Goal: Information Seeking & Learning: Learn about a topic

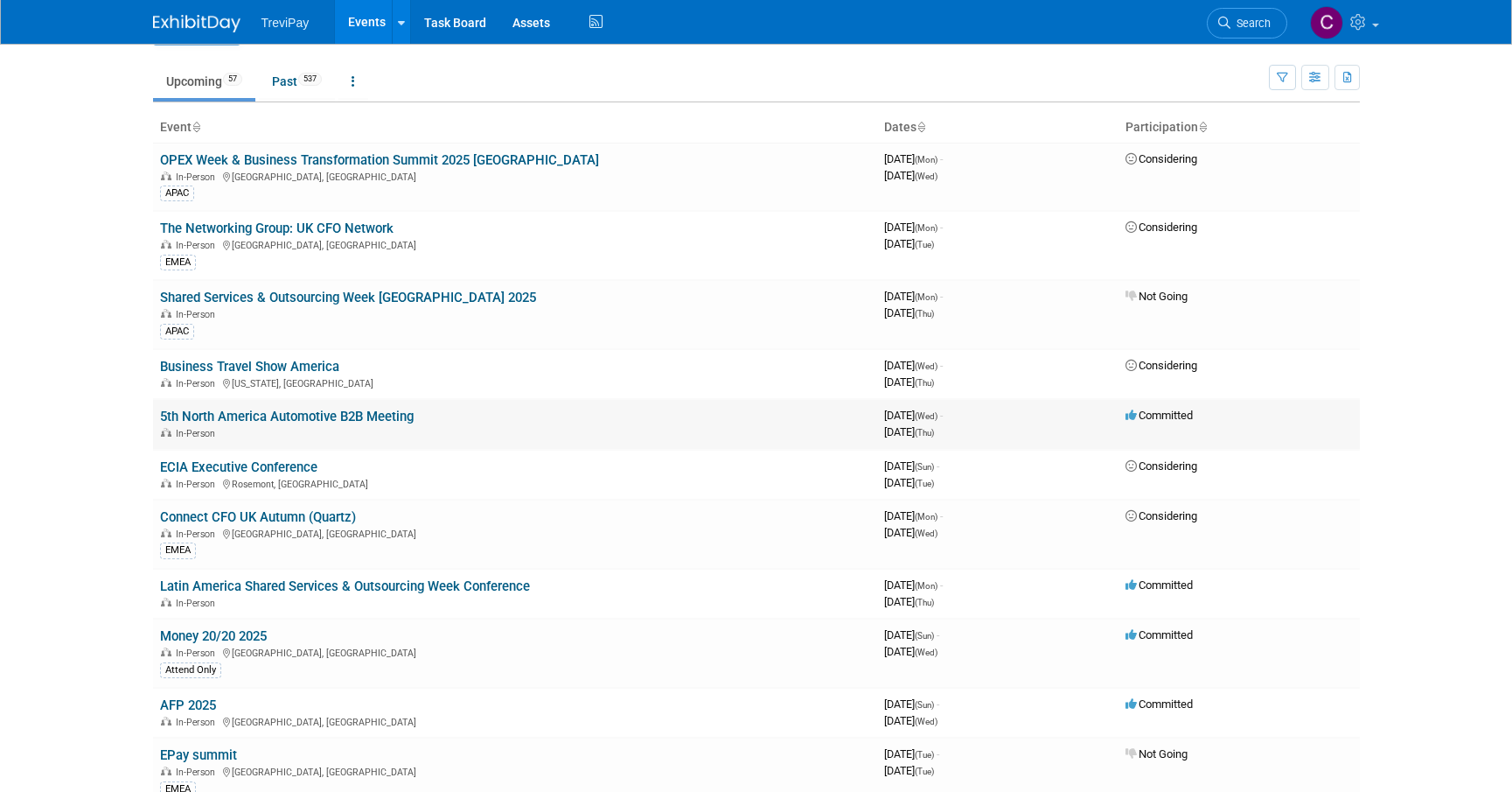
scroll to position [88, 0]
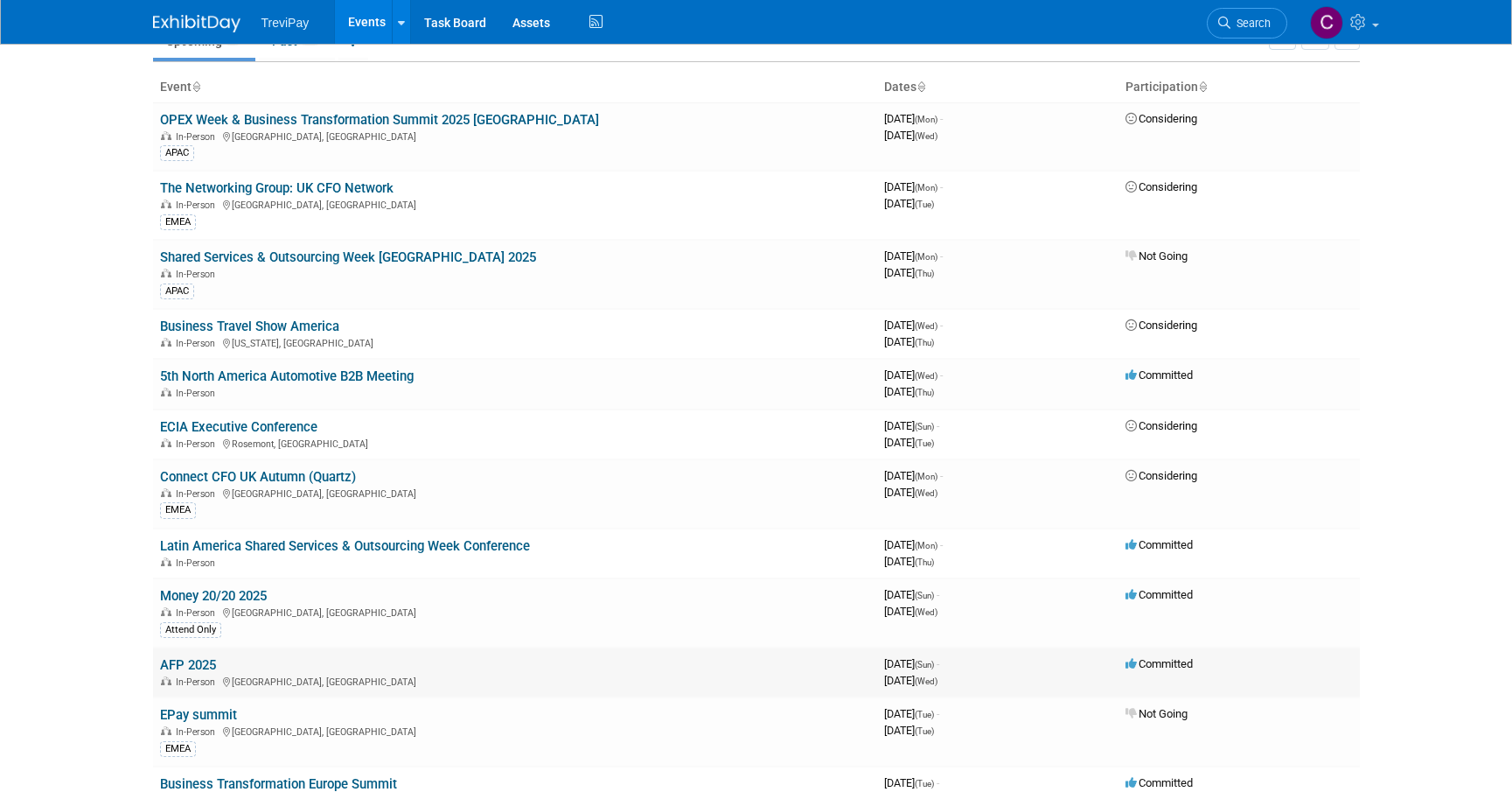
click at [186, 659] on link "AFP 2025" at bounding box center [187, 665] width 56 height 16
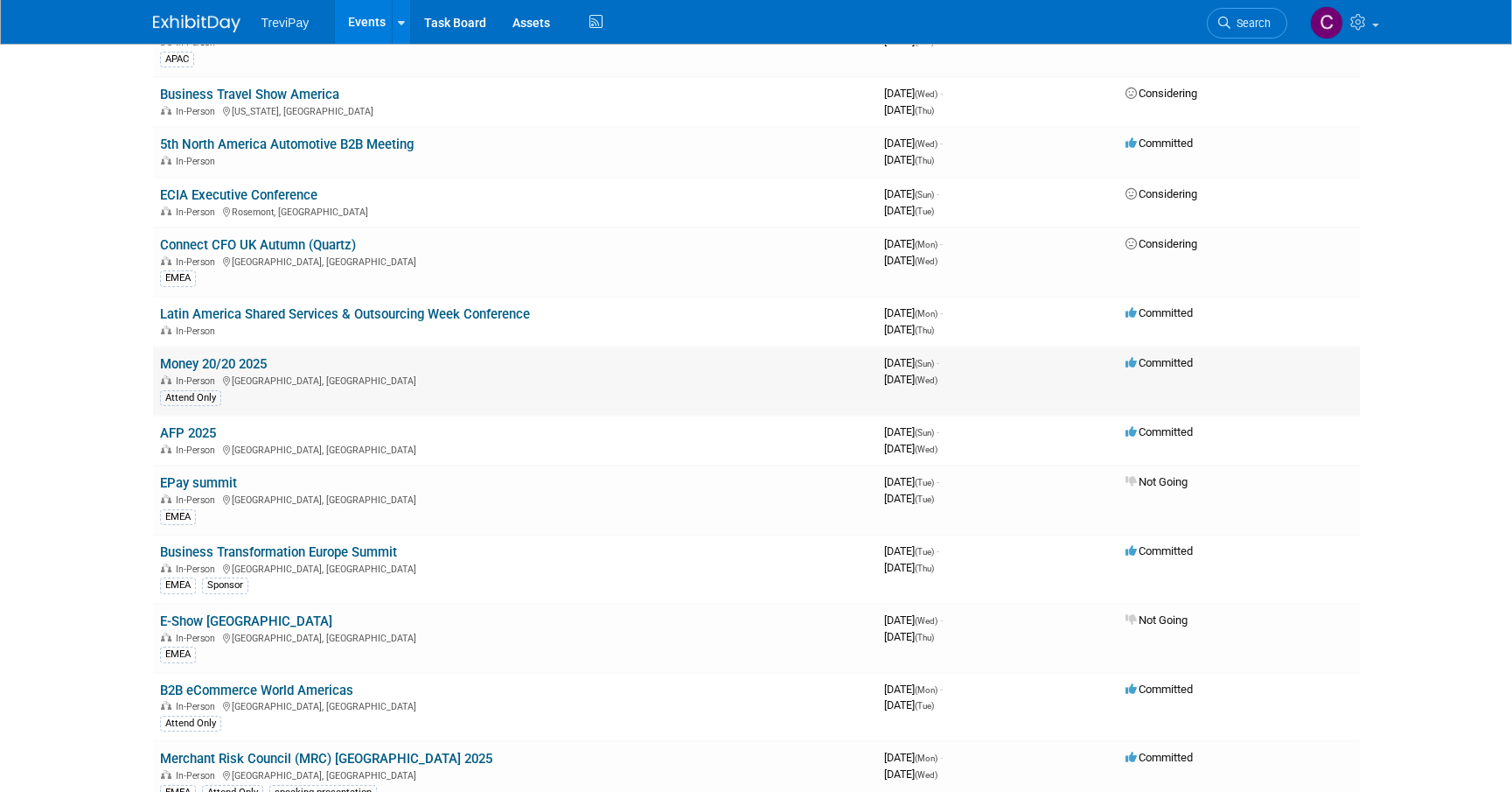
scroll to position [350, 0]
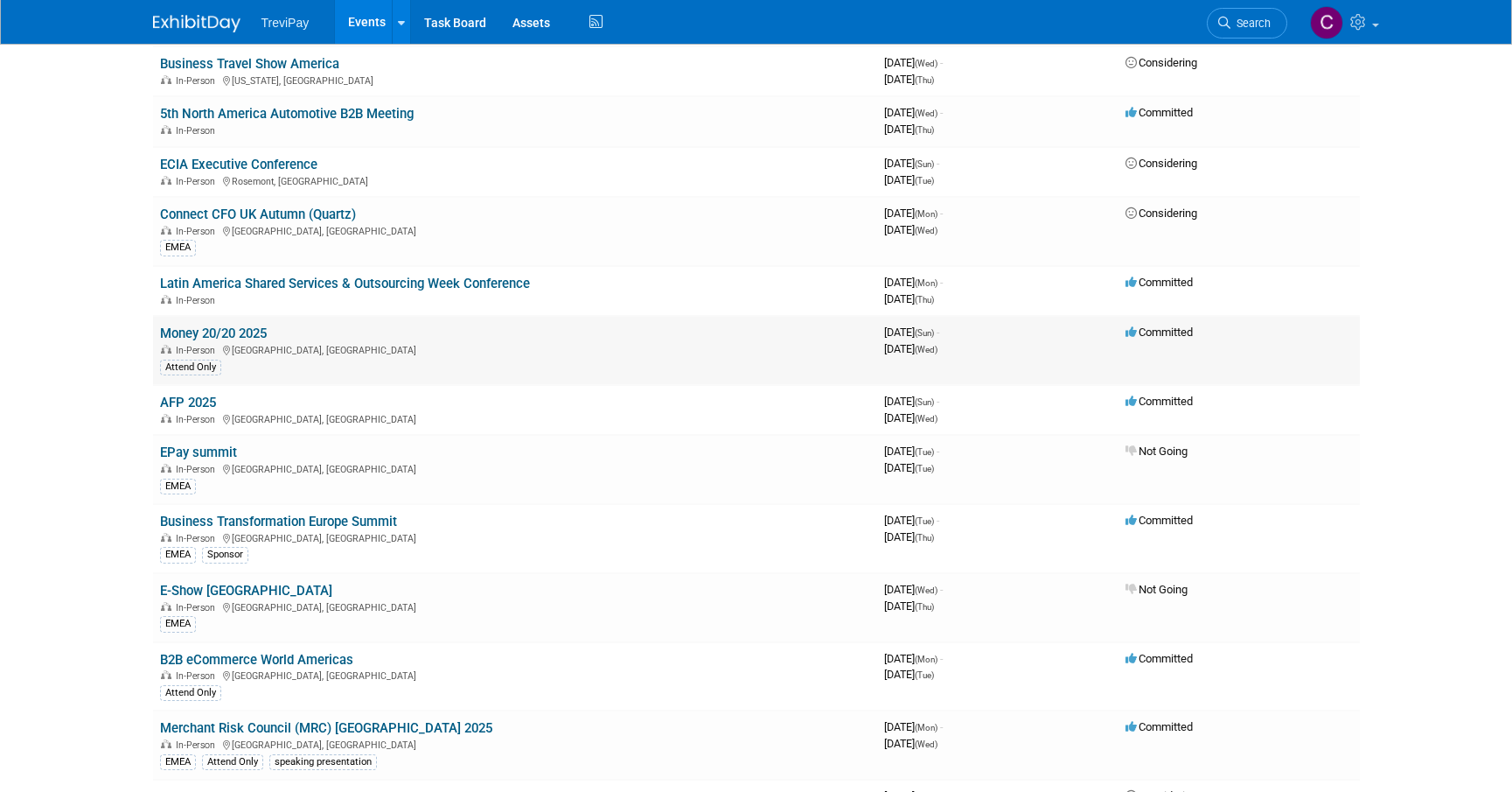
click at [225, 329] on link "Money 20/20 2025" at bounding box center [213, 334] width 106 height 16
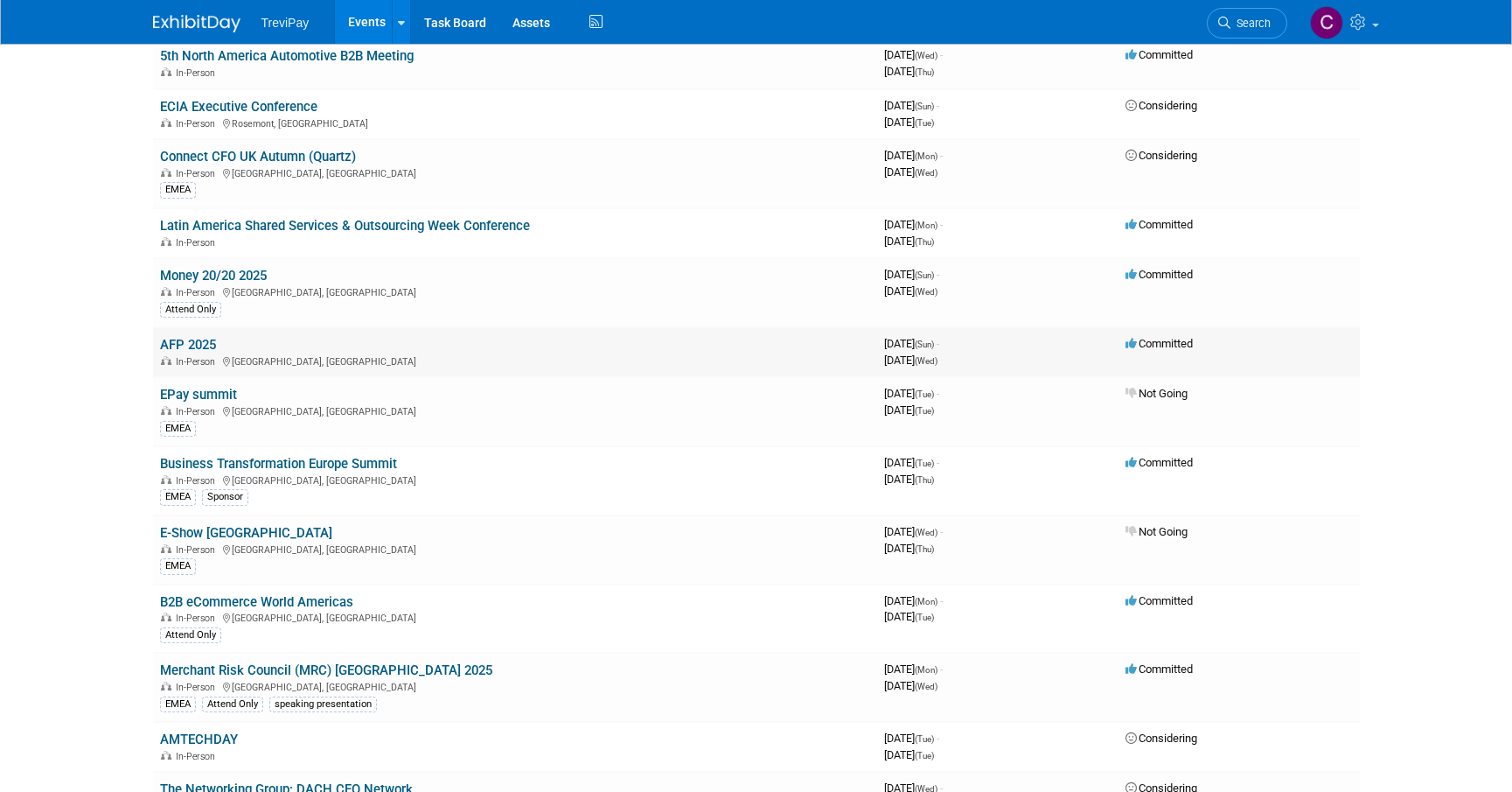
scroll to position [438, 0]
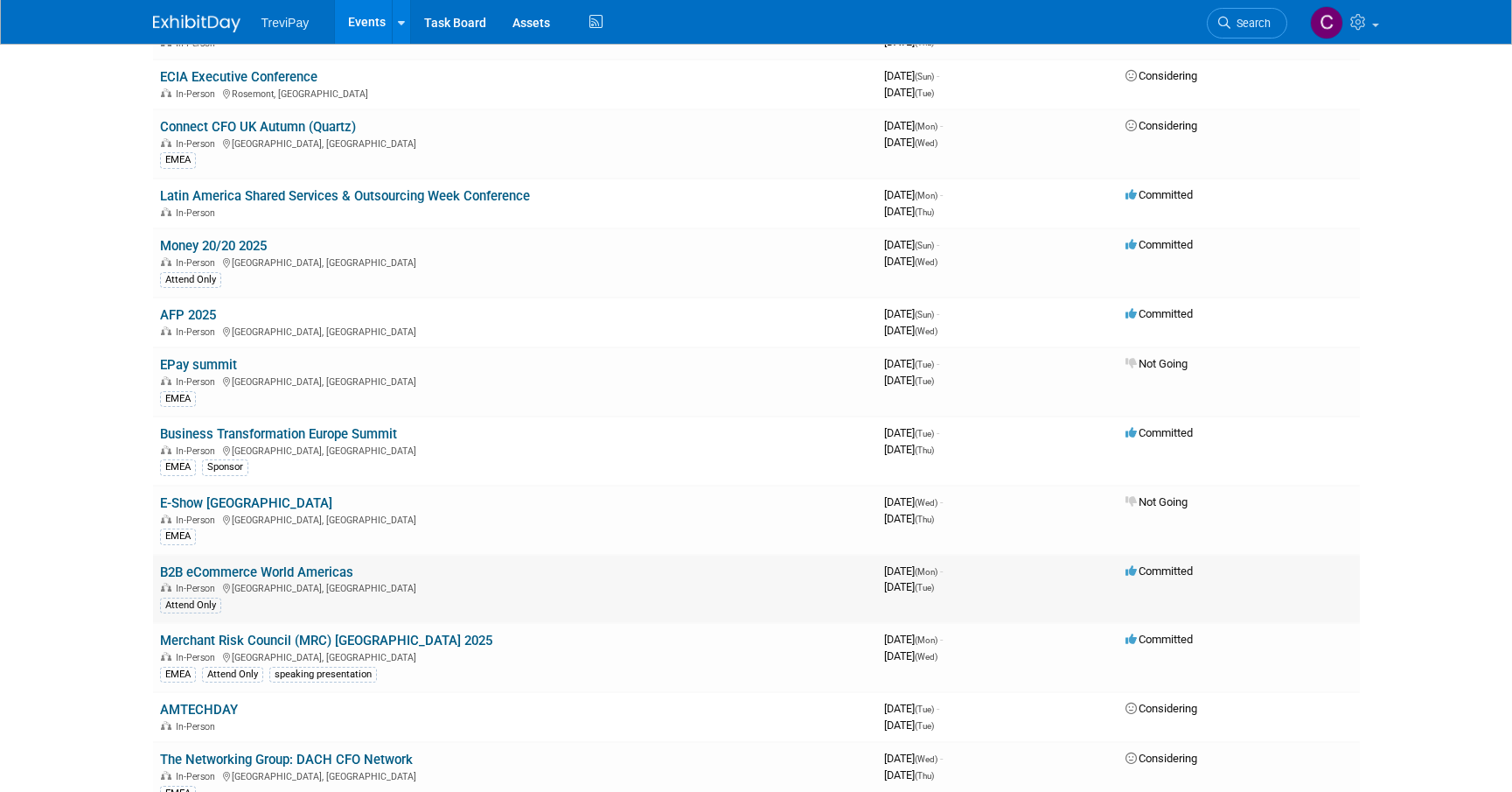
click at [305, 571] on link "B2B eCommerce World Americas" at bounding box center [256, 573] width 193 height 16
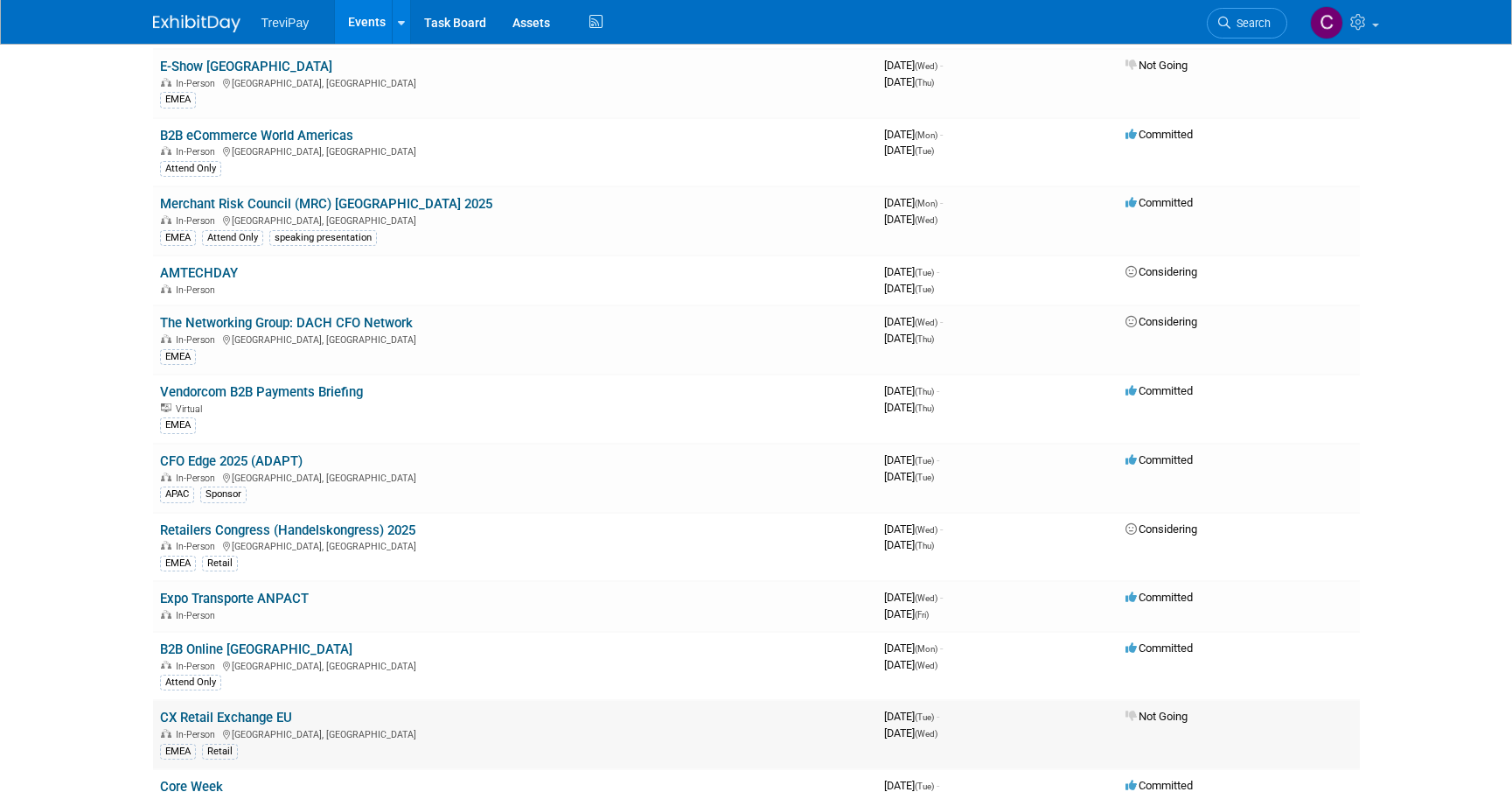
scroll to position [875, 0]
click at [230, 642] on link "B2B Online [GEOGRAPHIC_DATA]" at bounding box center [255, 649] width 192 height 16
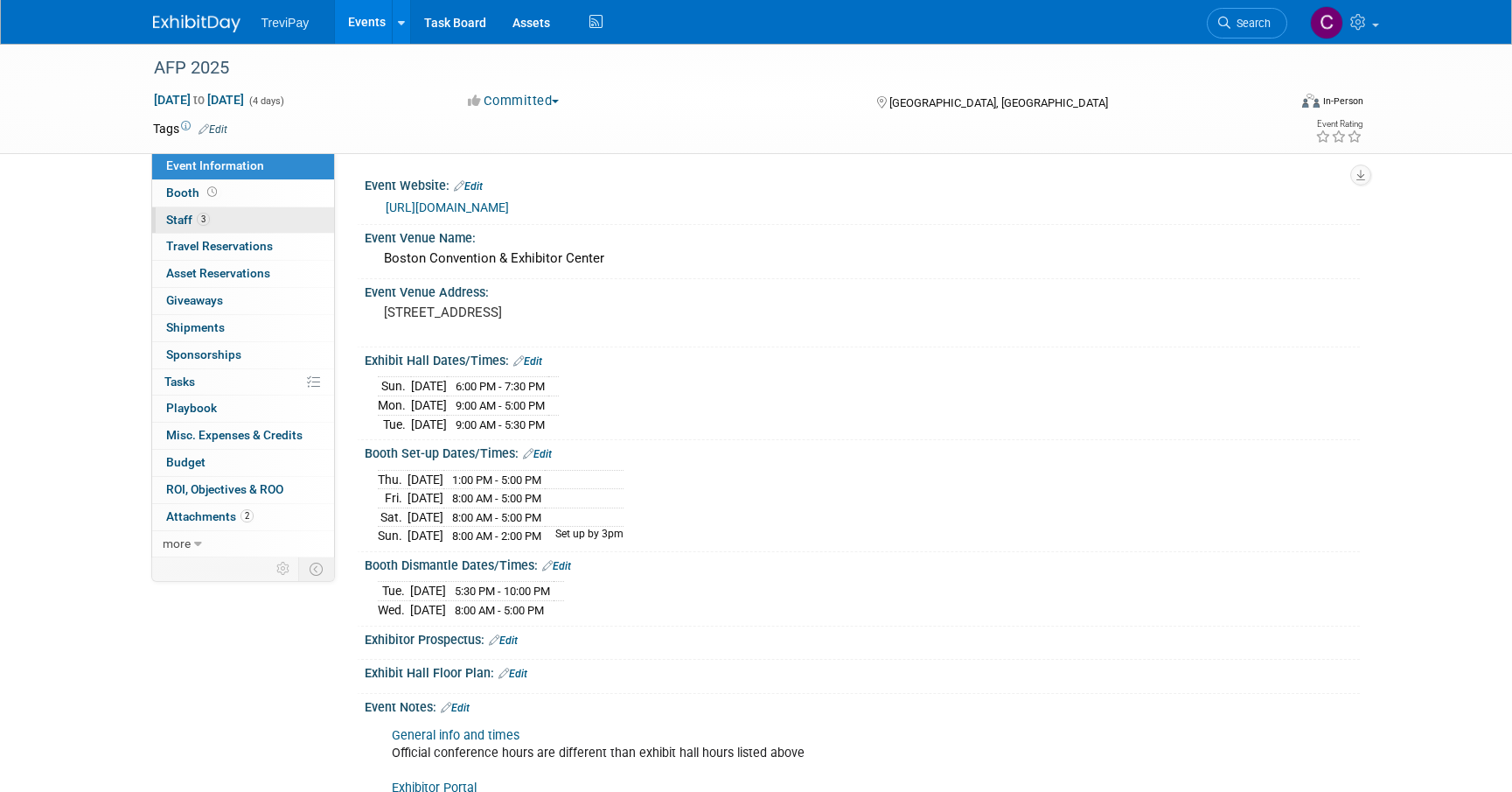
click at [250, 216] on link "3 Staff 3" at bounding box center [243, 220] width 182 height 26
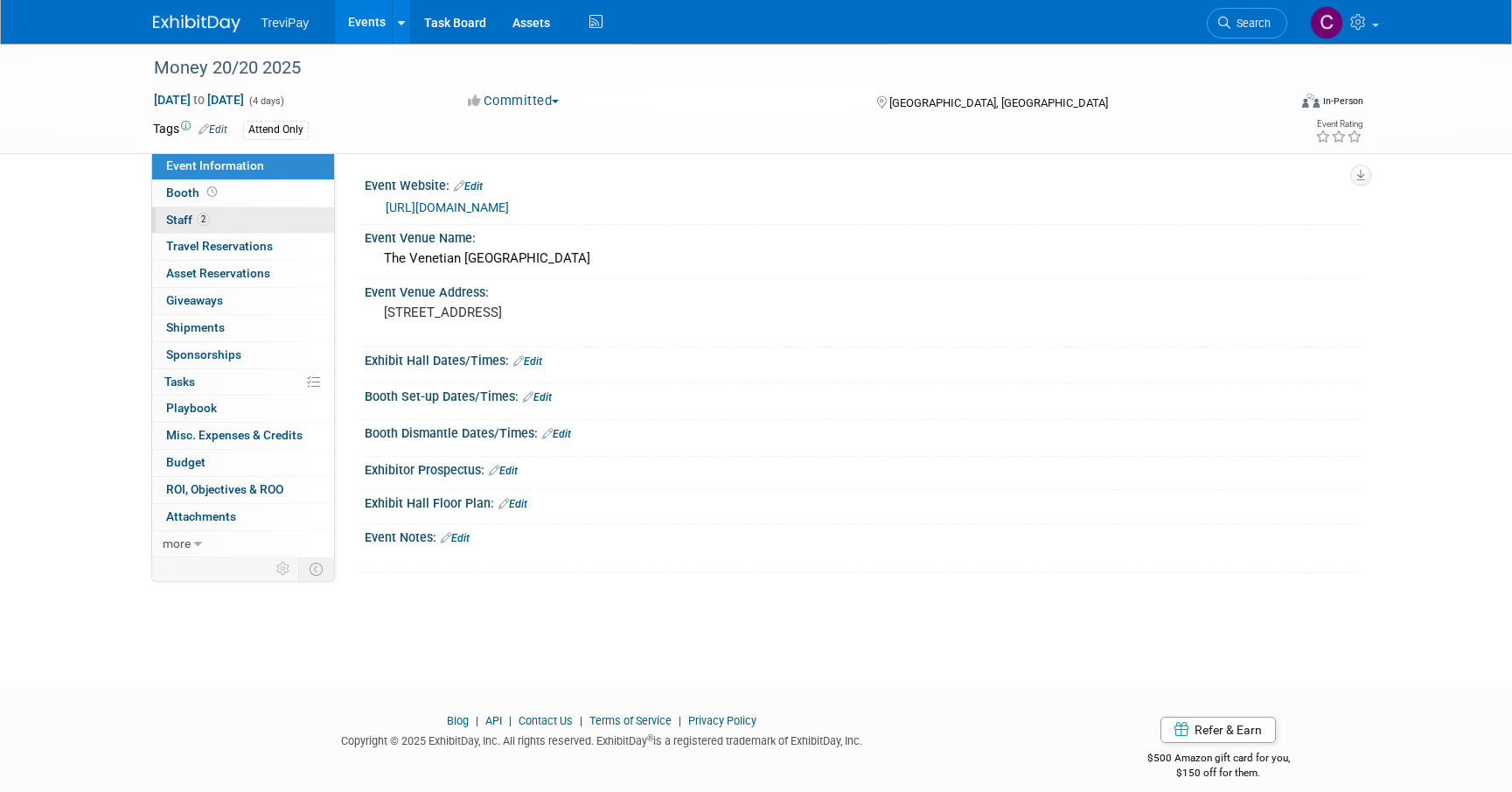
click at [252, 214] on link "2 Staff 2" at bounding box center [243, 220] width 182 height 26
click at [236, 218] on link "3 Staff 3" at bounding box center [243, 220] width 182 height 26
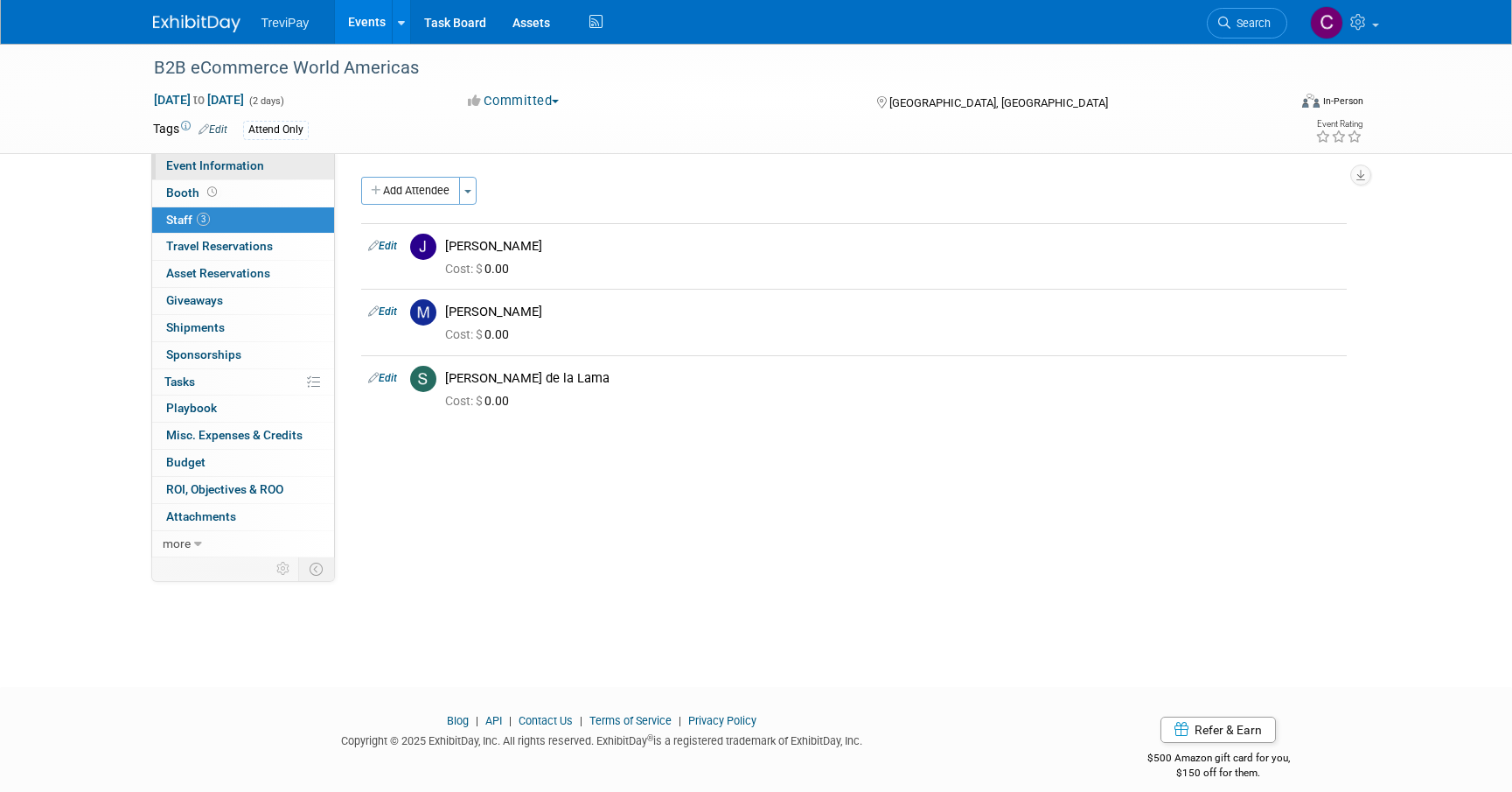
click at [231, 176] on link "Event Information" at bounding box center [243, 166] width 182 height 26
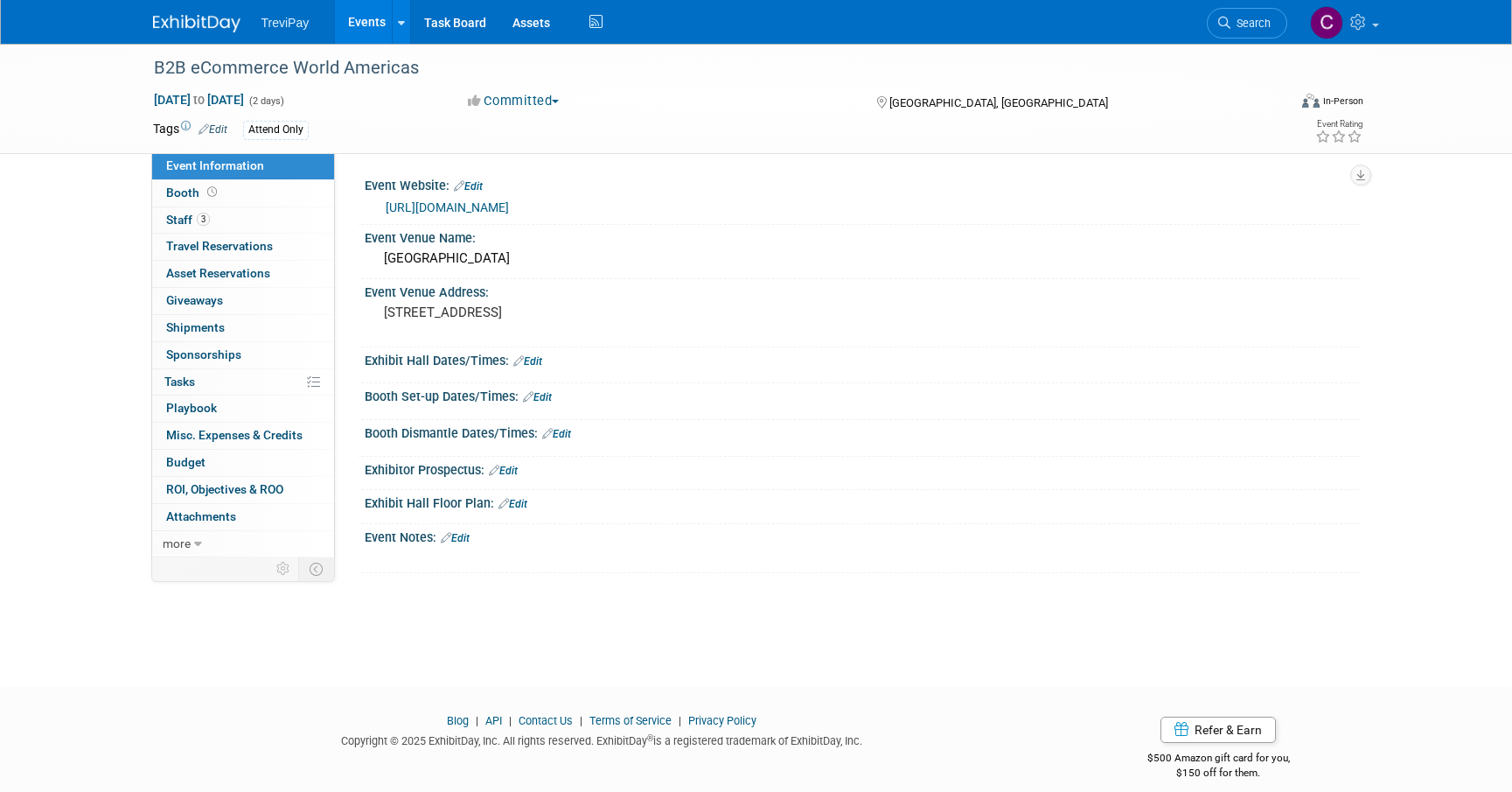
click at [451, 211] on link "https://b2becommerceworld.org/americas/" at bounding box center [447, 207] width 124 height 14
click at [259, 218] on link "2 Staff 2" at bounding box center [243, 220] width 182 height 26
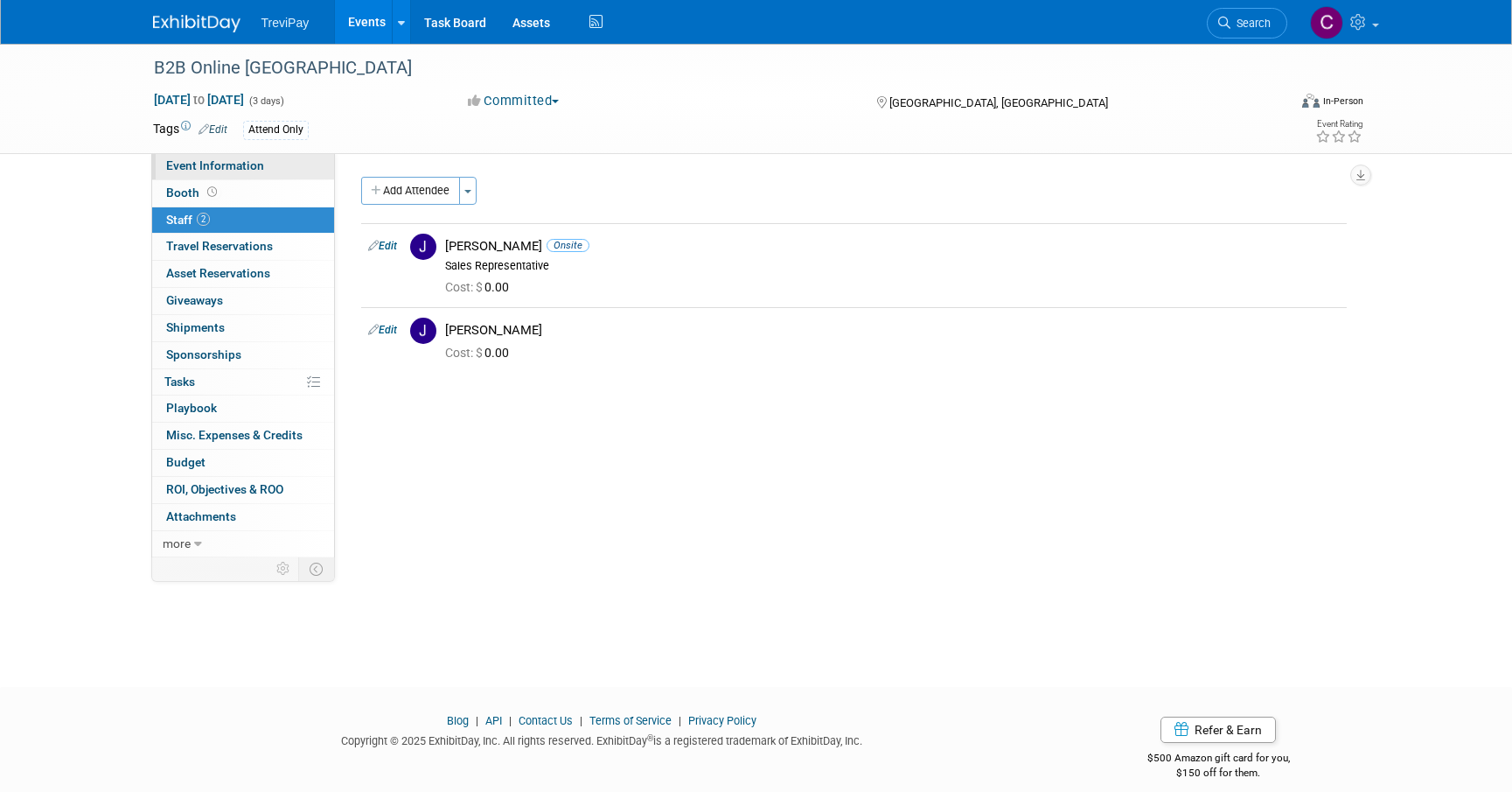
click at [240, 165] on span "Event Information" at bounding box center [214, 165] width 97 height 14
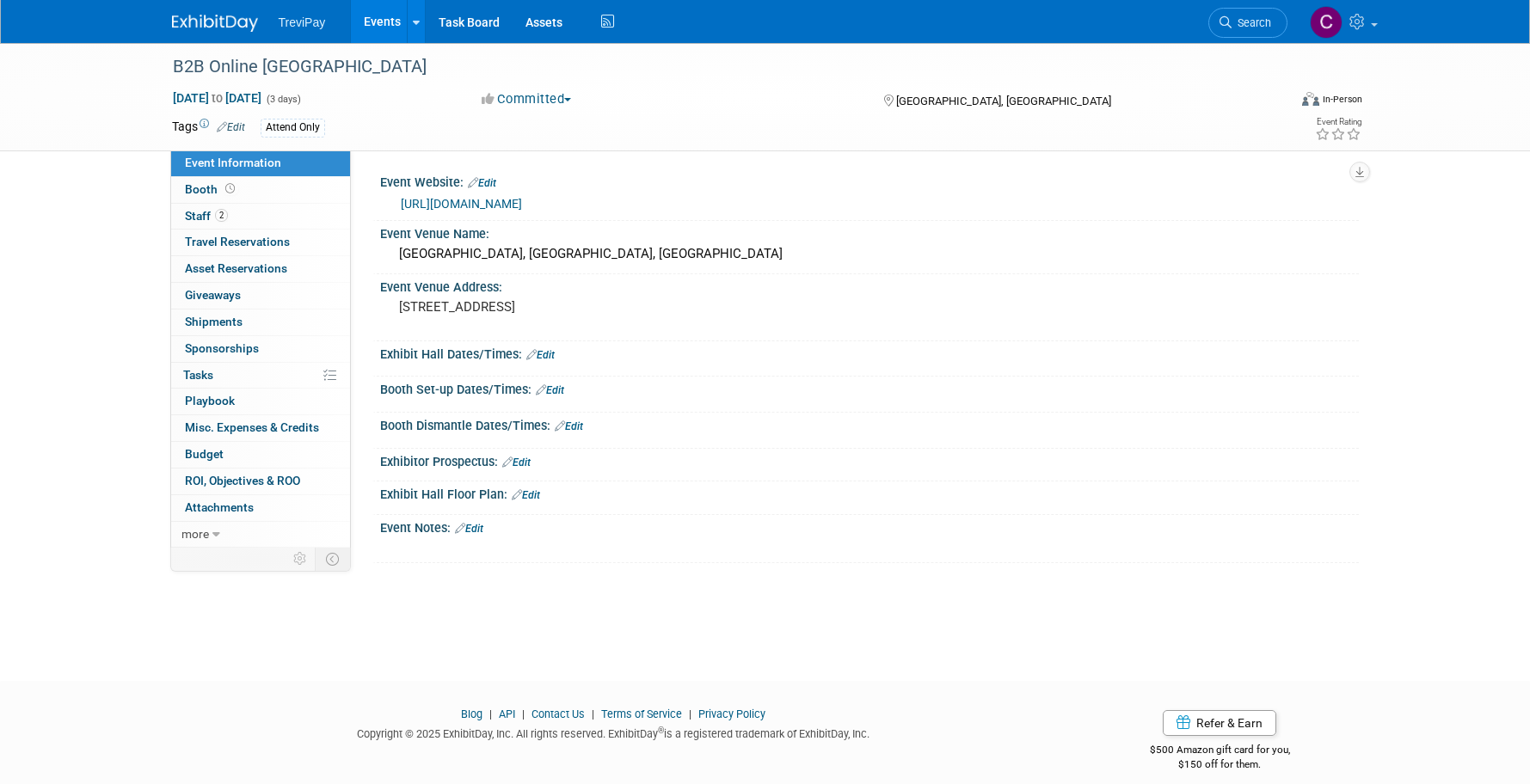
click at [188, 32] on img at bounding box center [215, 23] width 86 height 17
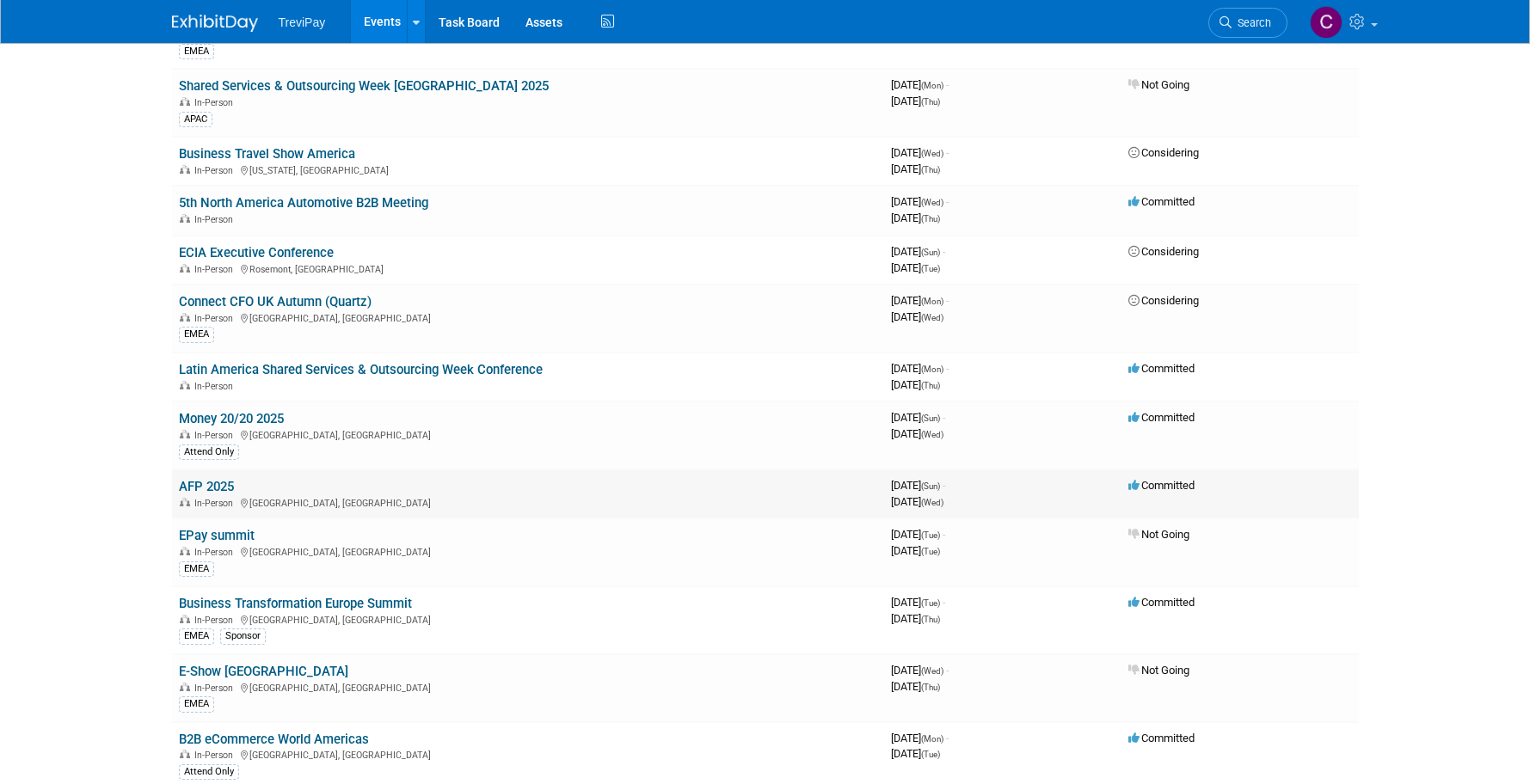
scroll to position [258, 0]
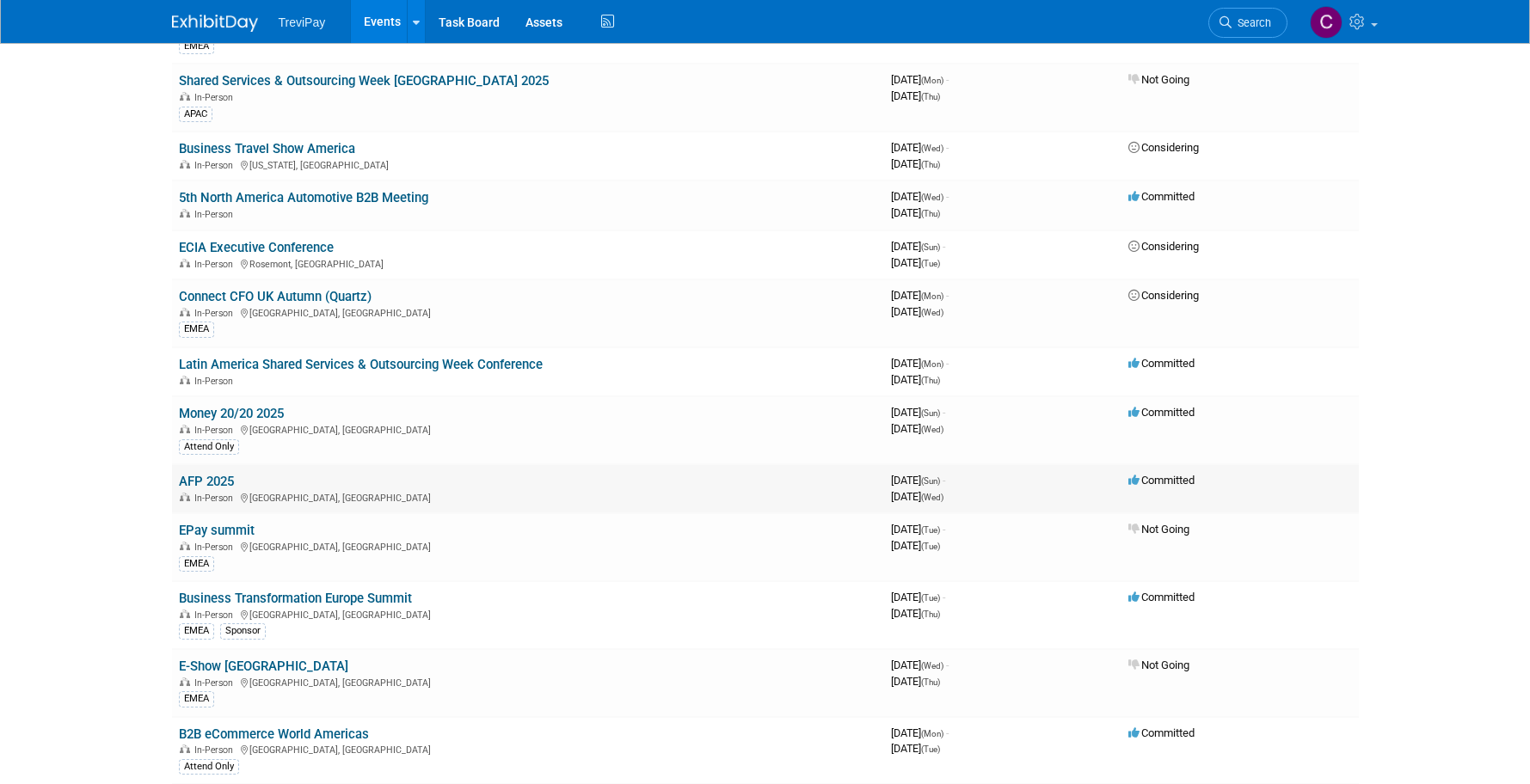
click at [213, 484] on link "AFP 2025" at bounding box center [206, 481] width 55 height 15
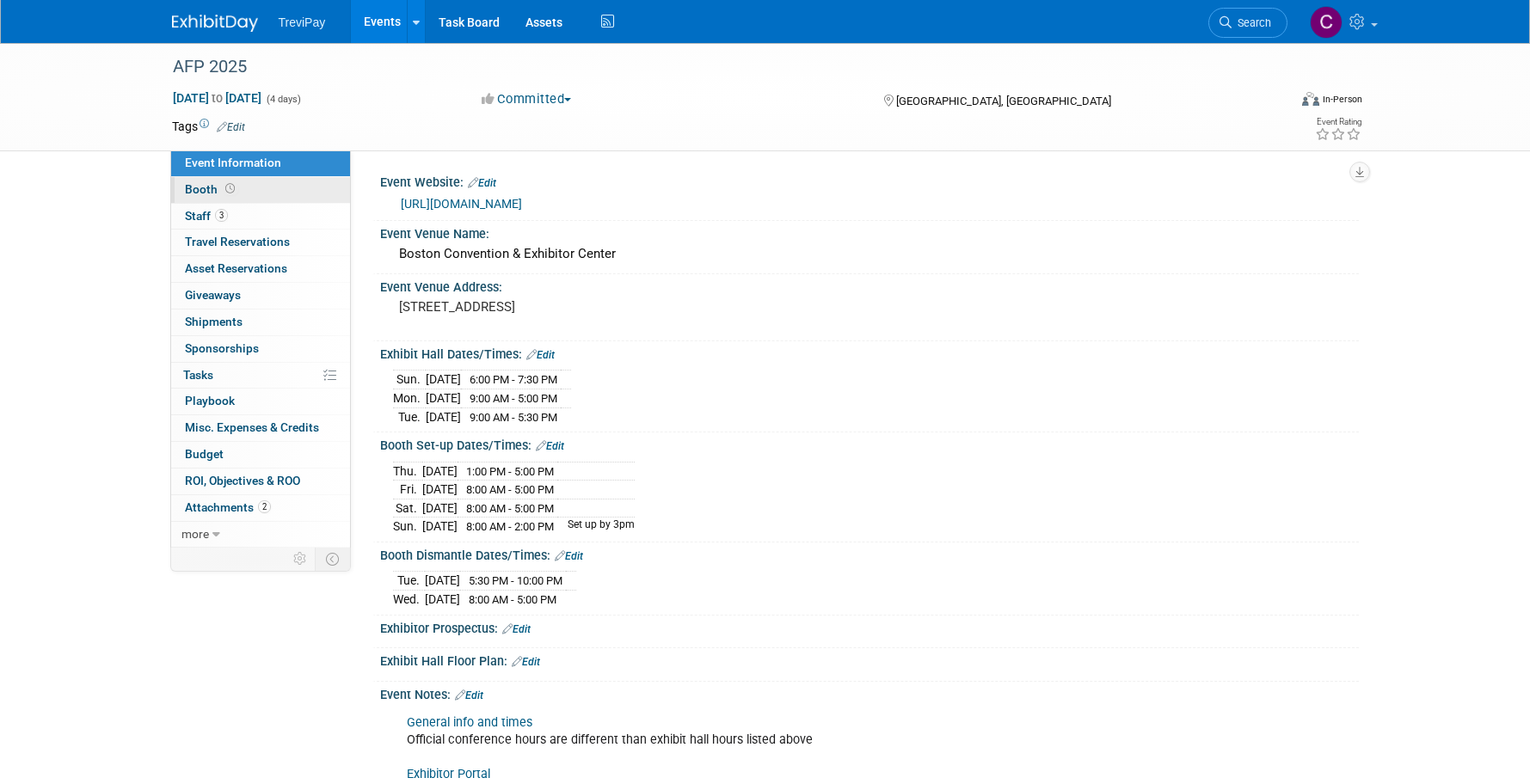
click at [289, 192] on link "Booth" at bounding box center [261, 190] width 179 height 26
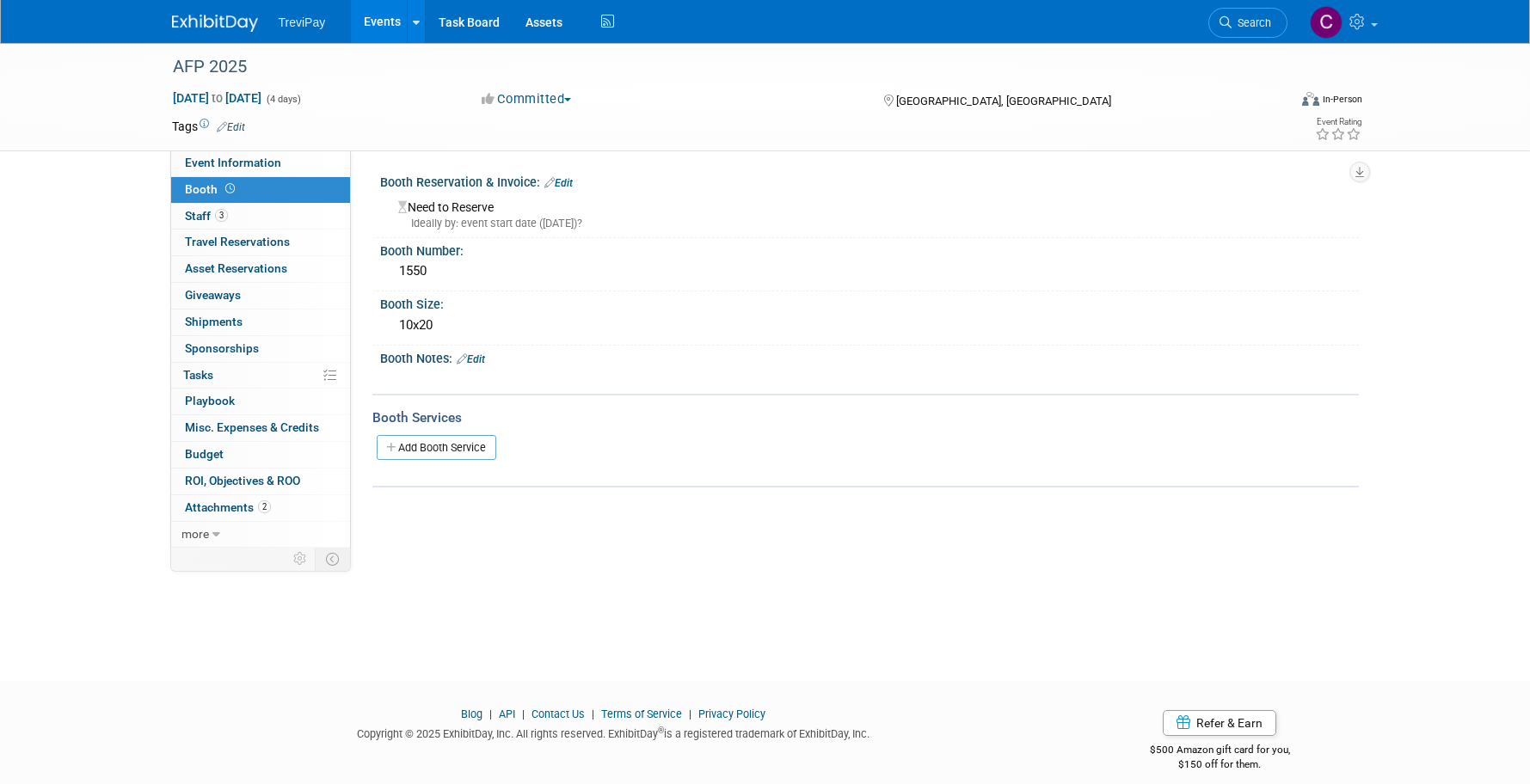
click at [206, 15] on img at bounding box center [215, 23] width 86 height 17
